Goal: Information Seeking & Learning: Learn about a topic

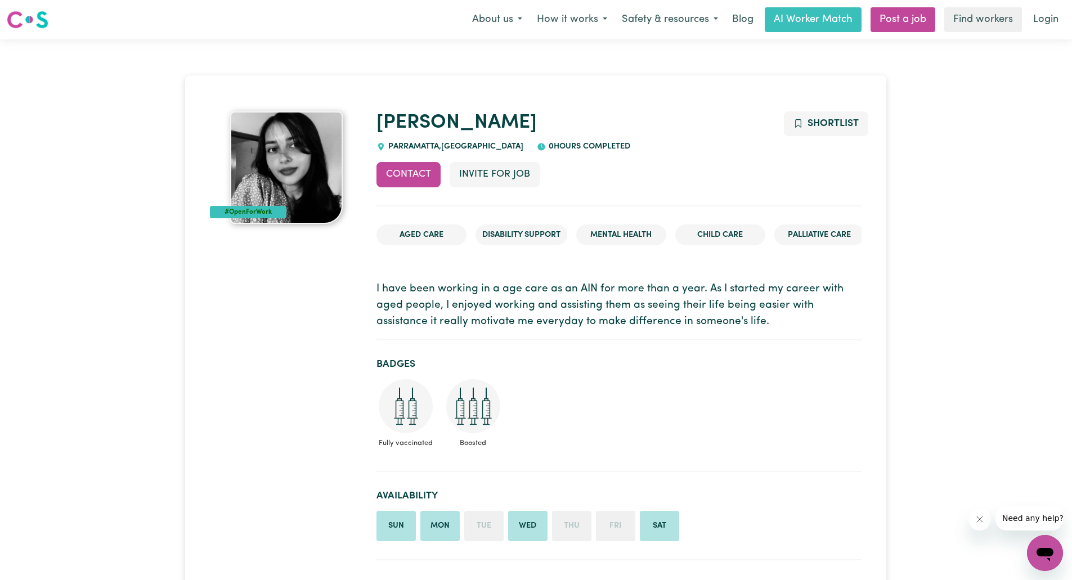
click at [619, 315] on p "I have been working in a age care as an AIN for more than a year. As I started …" at bounding box center [618, 305] width 485 height 48
